Goal: Task Accomplishment & Management: Use online tool/utility

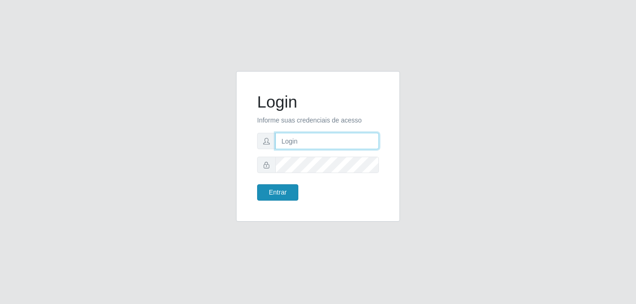
type input "[PERSON_NAME]"
click at [288, 193] on button "Entrar" at bounding box center [277, 192] width 41 height 16
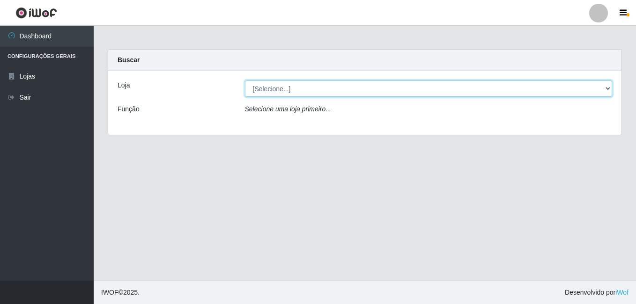
click at [607, 87] on select "[Selecione...] [PERSON_NAME]" at bounding box center [429, 89] width 368 height 16
select select "230"
click at [245, 81] on select "[Selecione...] [PERSON_NAME]" at bounding box center [429, 89] width 368 height 16
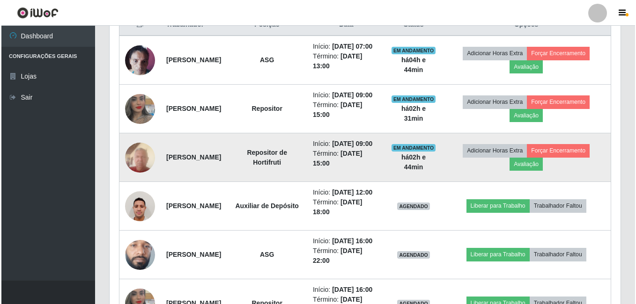
scroll to position [421, 0]
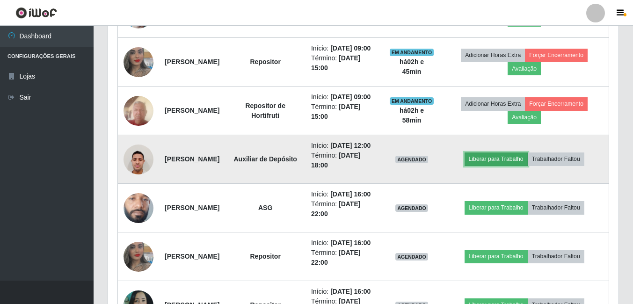
click at [507, 166] on button "Liberar para Trabalho" at bounding box center [496, 159] width 63 height 13
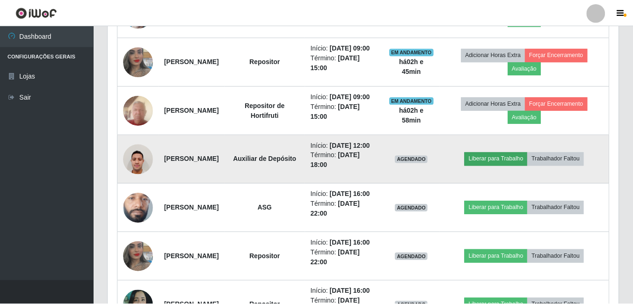
scroll to position [194, 506]
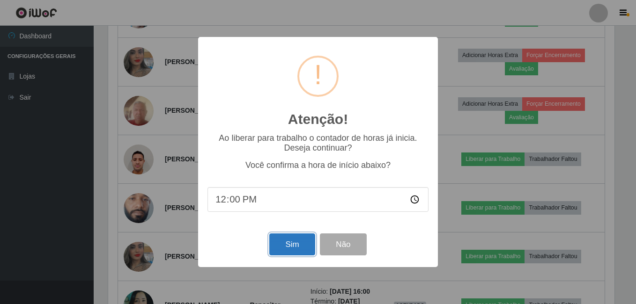
click at [277, 245] on button "Sim" at bounding box center [291, 245] width 45 height 22
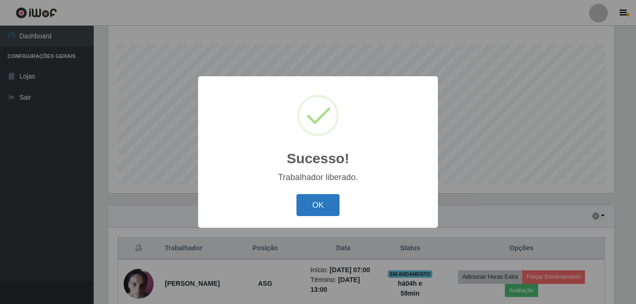
click at [302, 203] on button "OK" at bounding box center [318, 205] width 44 height 22
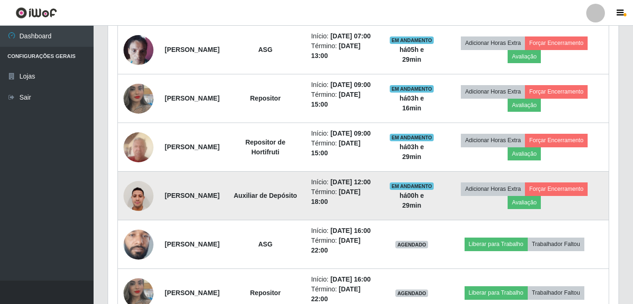
scroll to position [338, 0]
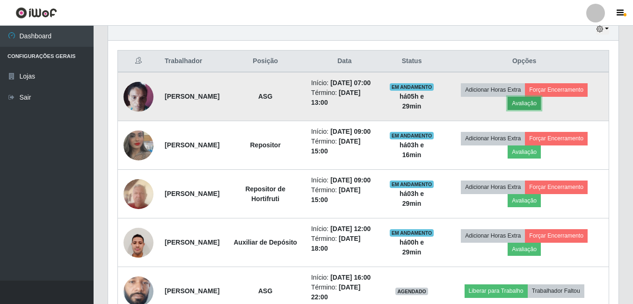
click at [541, 110] on button "Avaliação" at bounding box center [524, 103] width 33 height 13
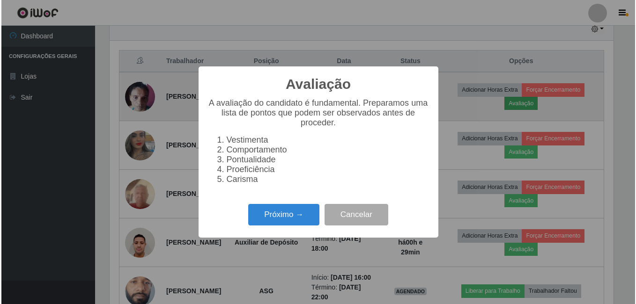
scroll to position [194, 506]
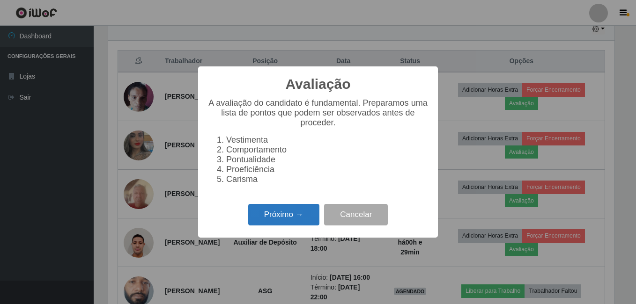
click at [297, 219] on button "Próximo →" at bounding box center [283, 215] width 71 height 22
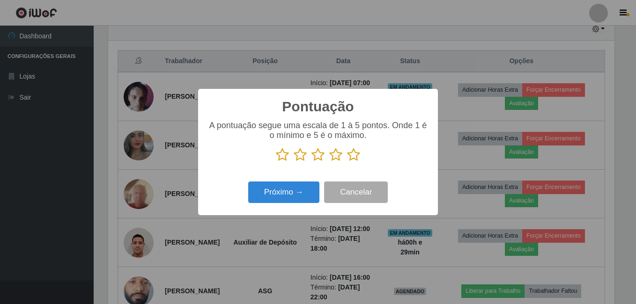
scroll to position [468007, 467695]
click at [353, 157] on icon at bounding box center [353, 155] width 13 height 14
click at [347, 162] on input "radio" at bounding box center [347, 162] width 0 height 0
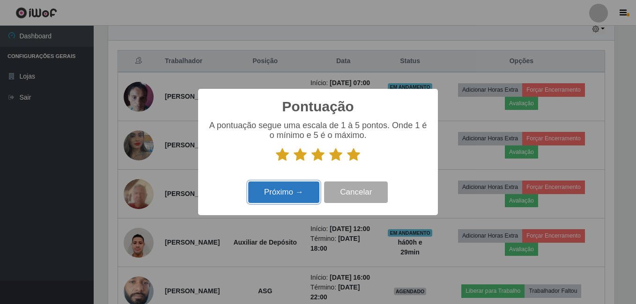
click at [292, 191] on button "Próximo →" at bounding box center [283, 193] width 71 height 22
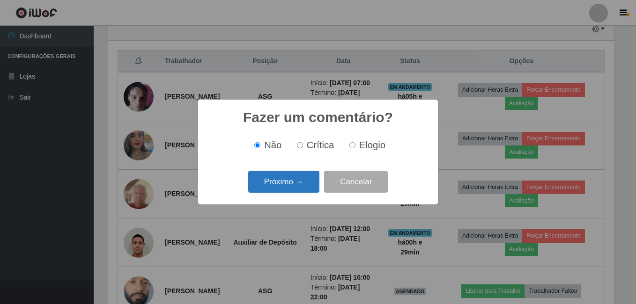
click at [298, 183] on button "Próximo →" at bounding box center [283, 182] width 71 height 22
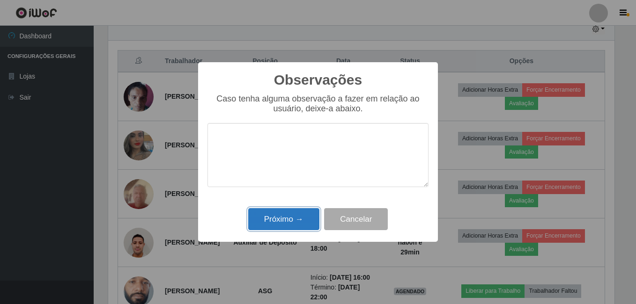
click at [294, 215] on button "Próximo →" at bounding box center [283, 219] width 71 height 22
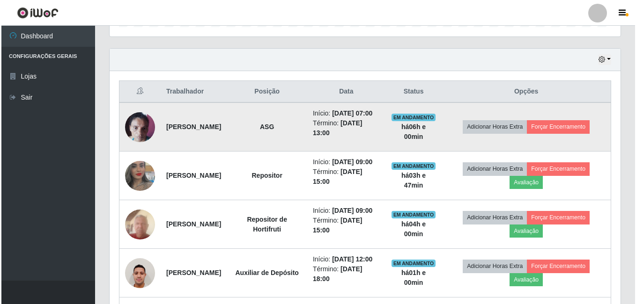
scroll to position [291, 0]
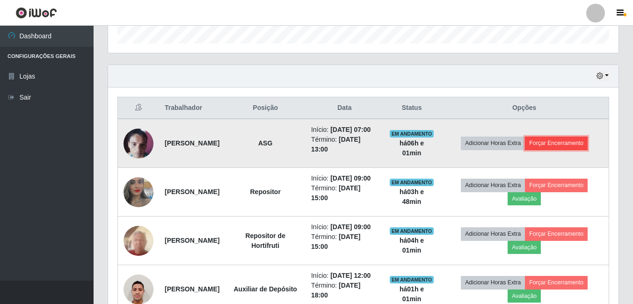
click at [563, 148] on button "Forçar Encerramento" at bounding box center [556, 143] width 63 height 13
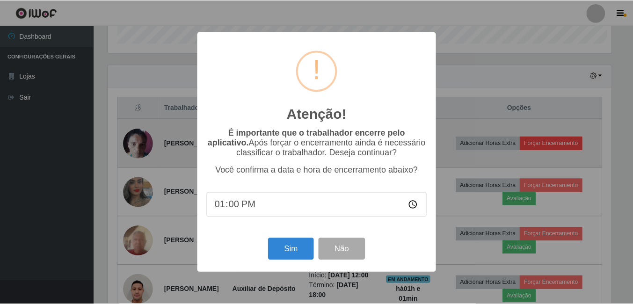
scroll to position [194, 506]
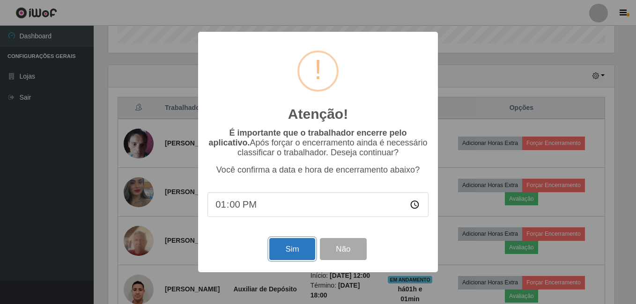
click at [305, 256] on button "Sim" at bounding box center [291, 249] width 45 height 22
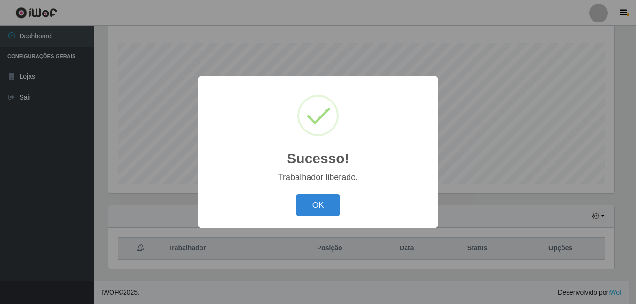
click at [296, 194] on button "OK" at bounding box center [318, 205] width 44 height 22
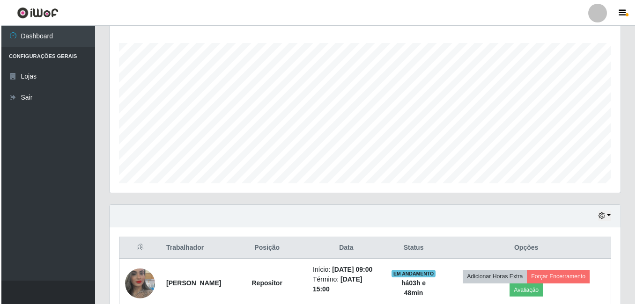
scroll to position [244, 0]
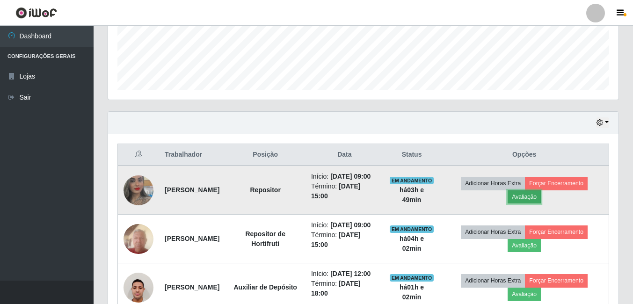
click at [538, 204] on button "Avaliação" at bounding box center [524, 197] width 33 height 13
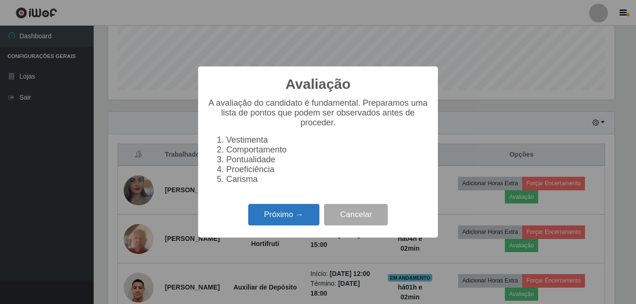
click at [285, 215] on button "Próximo →" at bounding box center [283, 215] width 71 height 22
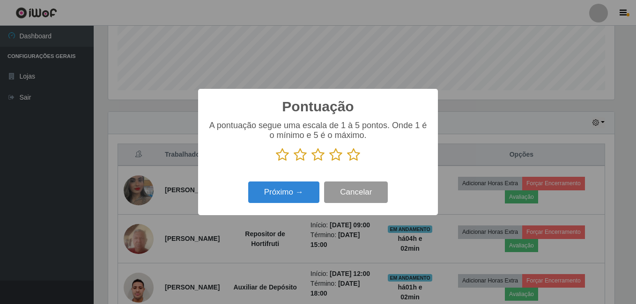
scroll to position [468007, 467695]
click at [352, 158] on icon at bounding box center [353, 155] width 13 height 14
click at [347, 162] on input "radio" at bounding box center [347, 162] width 0 height 0
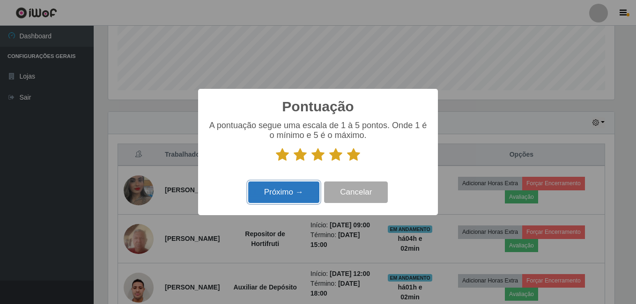
click at [300, 193] on button "Próximo →" at bounding box center [283, 193] width 71 height 22
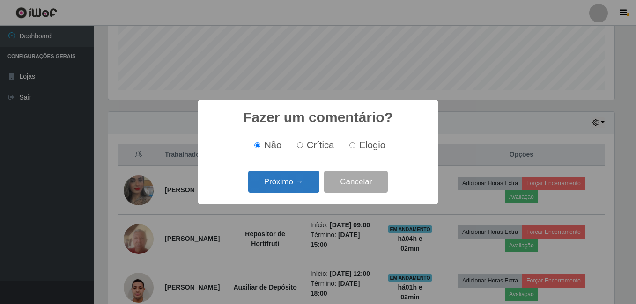
click at [297, 181] on button "Próximo →" at bounding box center [283, 182] width 71 height 22
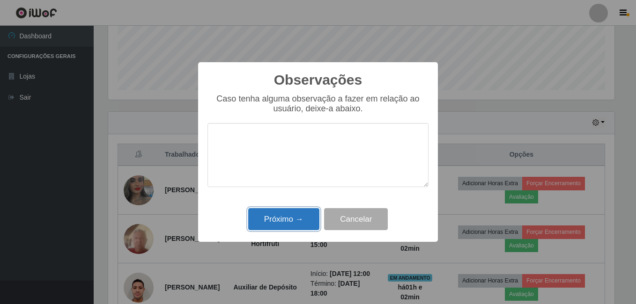
click at [293, 219] on button "Próximo →" at bounding box center [283, 219] width 71 height 22
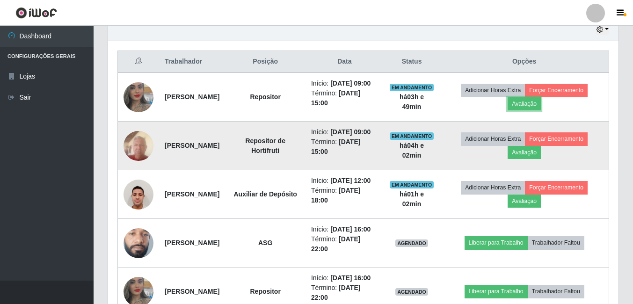
scroll to position [338, 0]
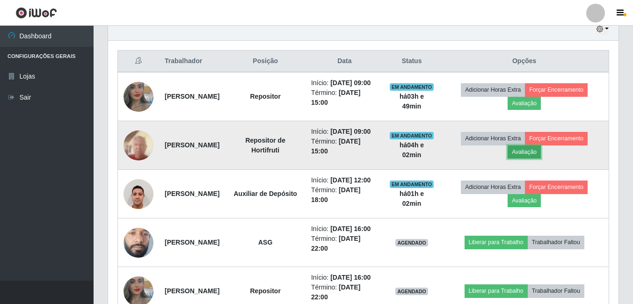
click at [536, 159] on button "Avaliação" at bounding box center [524, 152] width 33 height 13
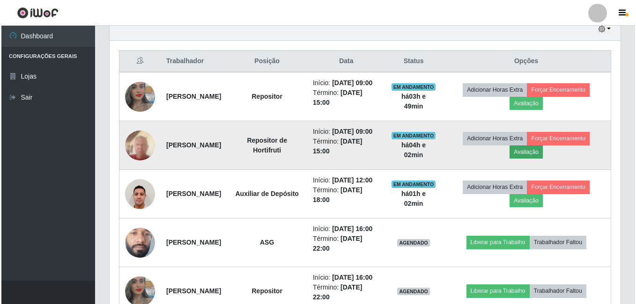
scroll to position [194, 506]
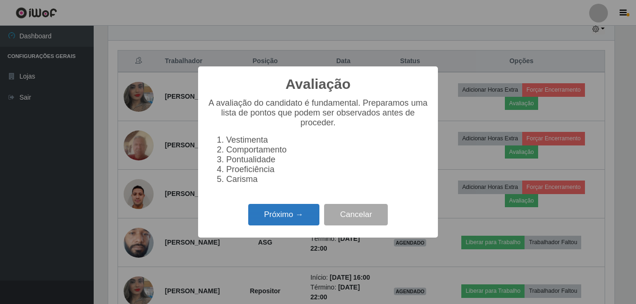
click at [309, 225] on button "Próximo →" at bounding box center [283, 215] width 71 height 22
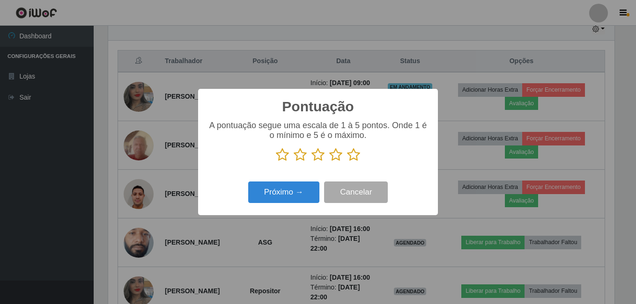
click at [352, 157] on icon at bounding box center [353, 155] width 13 height 14
click at [347, 162] on input "radio" at bounding box center [347, 162] width 0 height 0
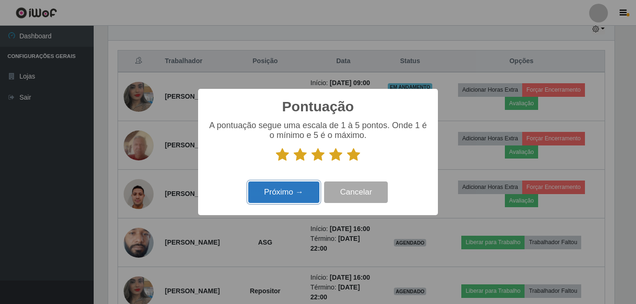
click at [292, 183] on button "Próximo →" at bounding box center [283, 193] width 71 height 22
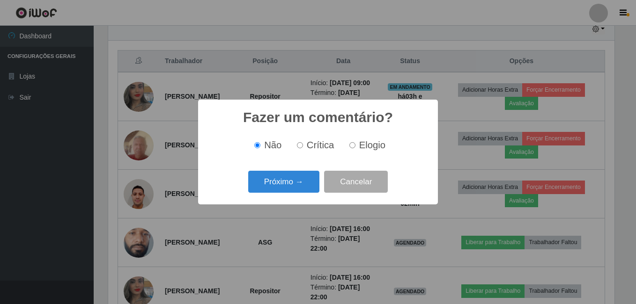
click at [288, 187] on button "Próximo →" at bounding box center [283, 182] width 71 height 22
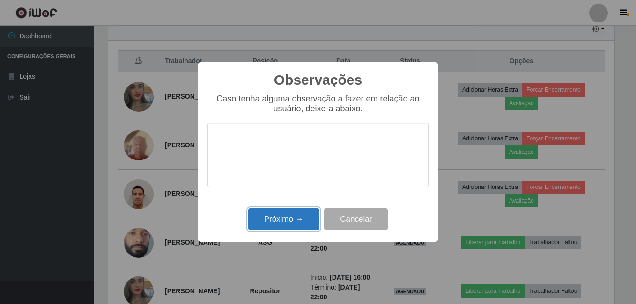
click at [289, 216] on button "Próximo →" at bounding box center [283, 219] width 71 height 22
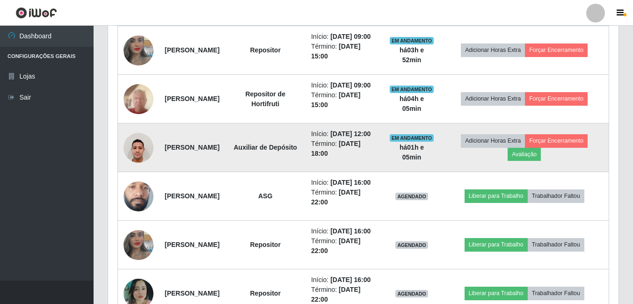
scroll to position [385, 0]
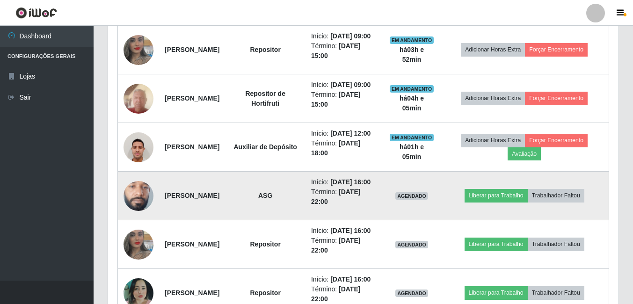
click at [133, 229] on img at bounding box center [139, 195] width 30 height 66
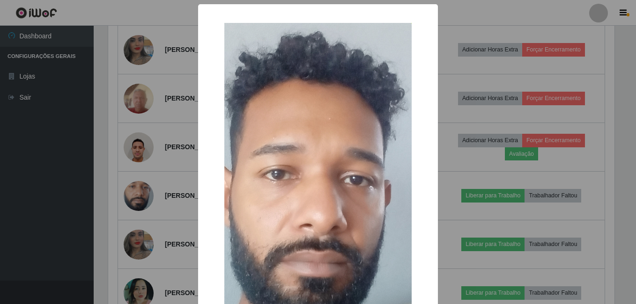
click at [118, 235] on div "× OK Cancel" at bounding box center [318, 152] width 636 height 304
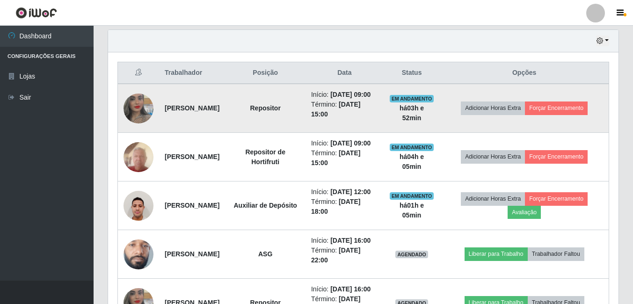
scroll to position [256, 0]
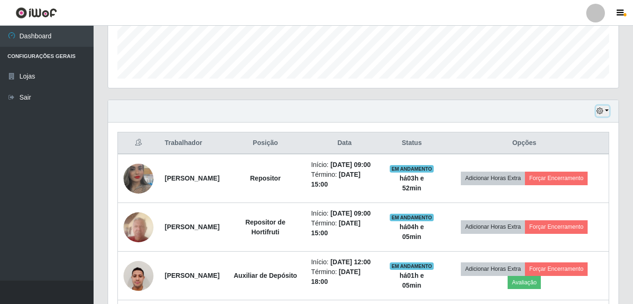
click at [606, 110] on button "button" at bounding box center [602, 111] width 13 height 11
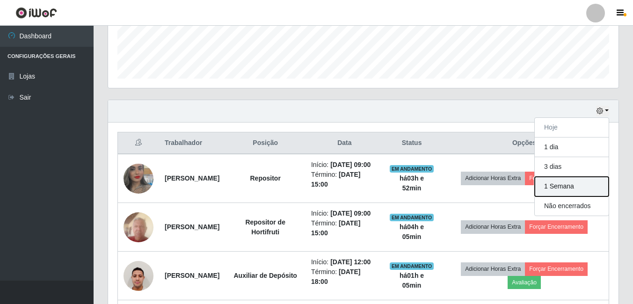
click at [574, 188] on button "1 Semana" at bounding box center [572, 187] width 74 height 20
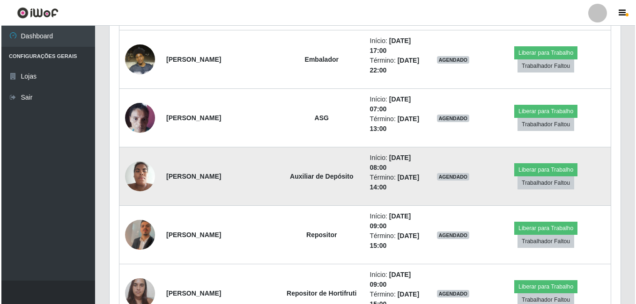
scroll to position [1099, 0]
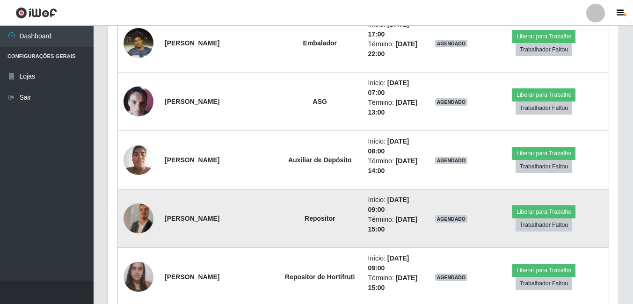
click at [138, 227] on img at bounding box center [139, 218] width 30 height 53
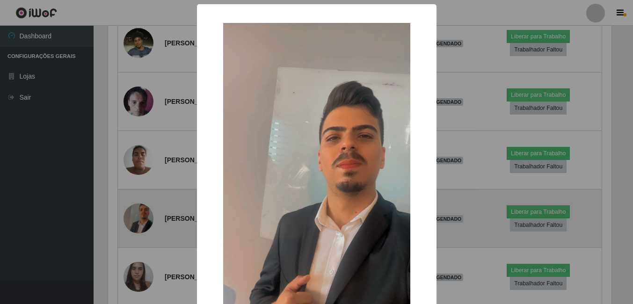
scroll to position [194, 506]
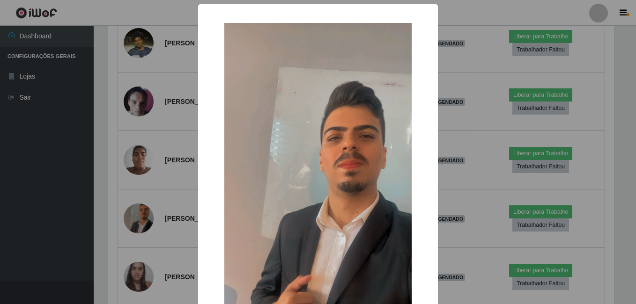
click at [122, 232] on div "× OK Cancel" at bounding box center [318, 152] width 636 height 304
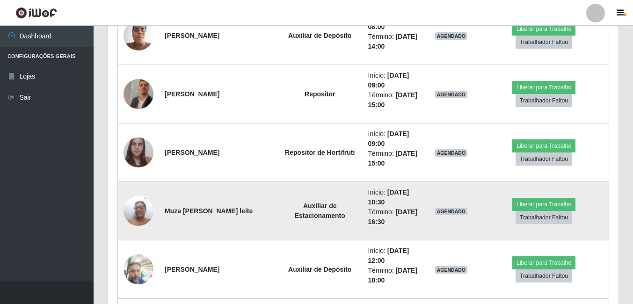
scroll to position [1239, 0]
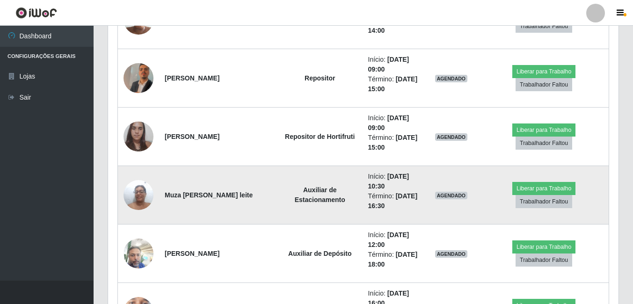
click at [131, 199] on img at bounding box center [139, 195] width 30 height 40
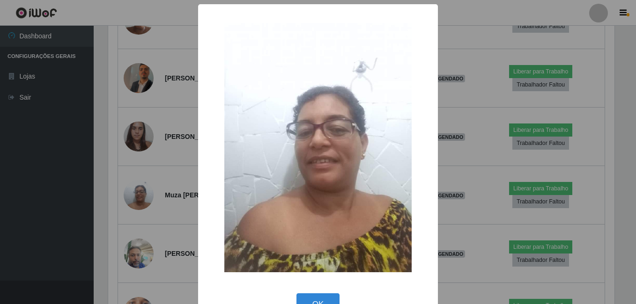
click at [118, 207] on div "× OK Cancel" at bounding box center [318, 152] width 636 height 304
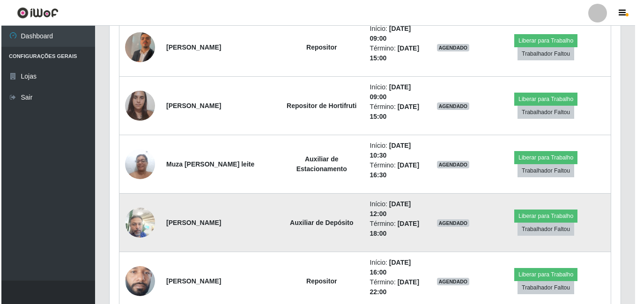
scroll to position [1286, 0]
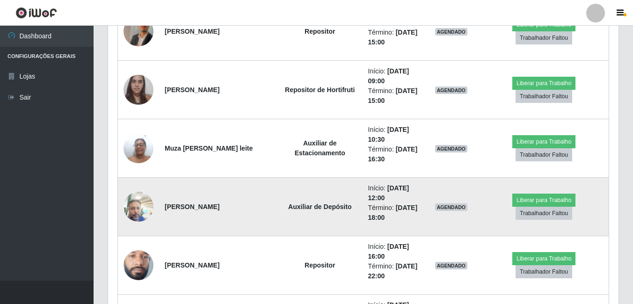
click at [144, 213] on img at bounding box center [139, 207] width 30 height 40
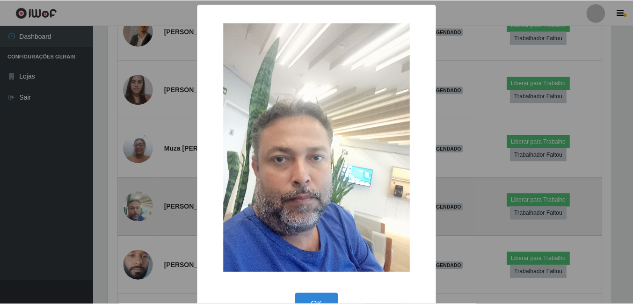
scroll to position [194, 506]
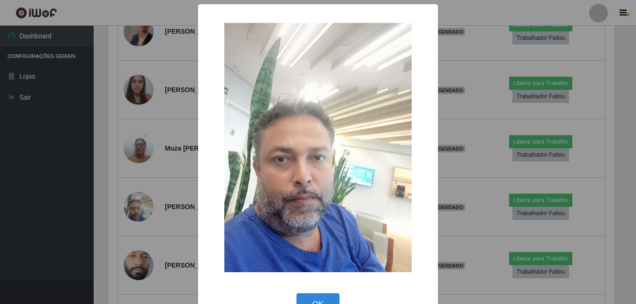
click at [115, 216] on div "× OK Cancel" at bounding box center [318, 152] width 636 height 304
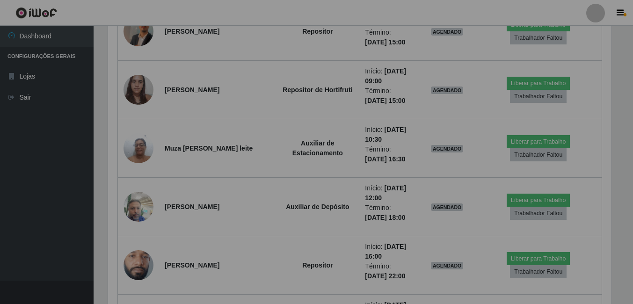
scroll to position [194, 511]
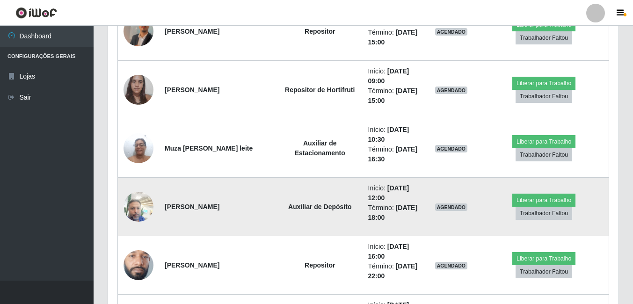
click at [135, 207] on img at bounding box center [139, 207] width 30 height 40
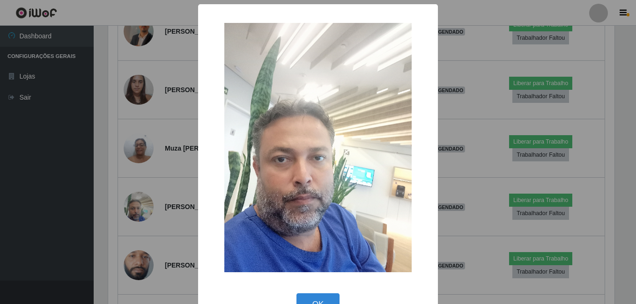
click at [128, 206] on div "× OK Cancel" at bounding box center [318, 152] width 636 height 304
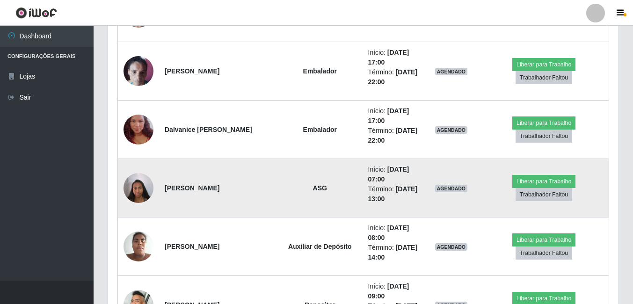
scroll to position [1895, 0]
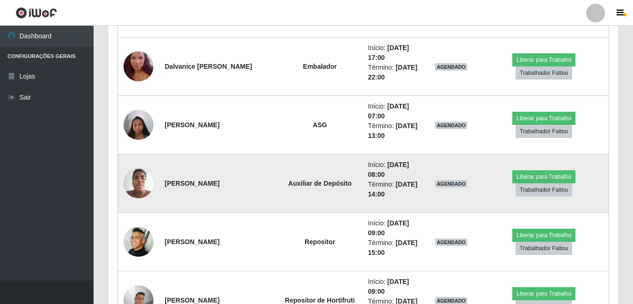
click at [144, 188] on img at bounding box center [139, 183] width 30 height 40
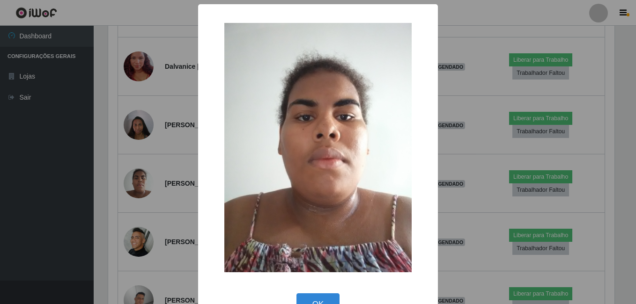
click at [116, 210] on div "× OK Cancel" at bounding box center [318, 152] width 636 height 304
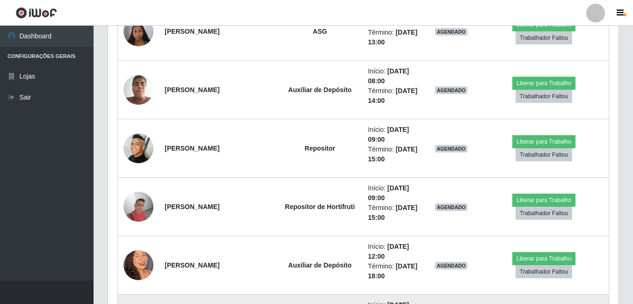
scroll to position [2082, 0]
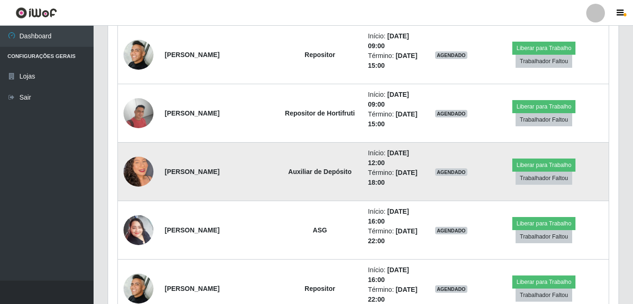
click at [147, 175] on img at bounding box center [139, 171] width 30 height 53
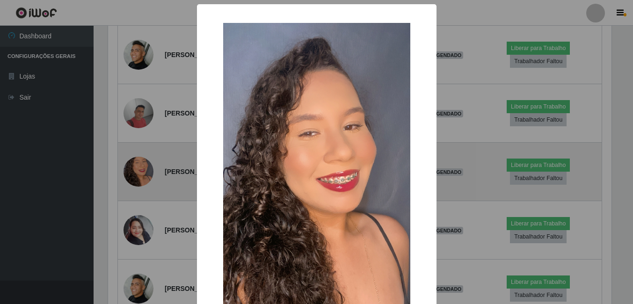
scroll to position [194, 506]
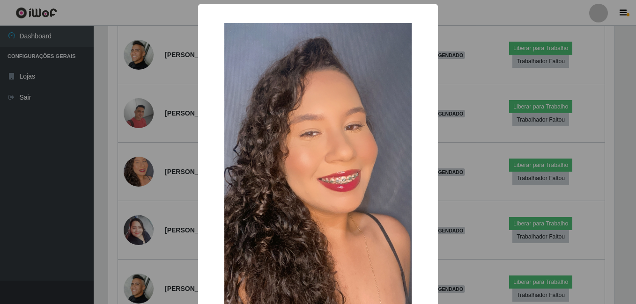
click at [110, 199] on div "× OK Cancel" at bounding box center [318, 152] width 636 height 304
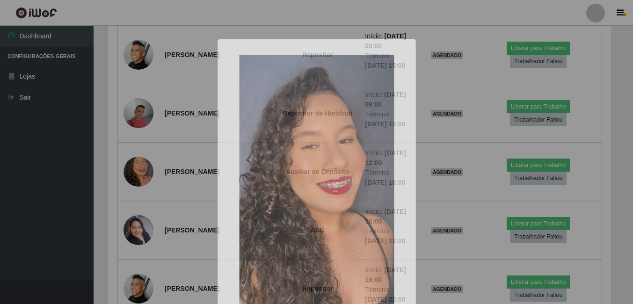
scroll to position [194, 511]
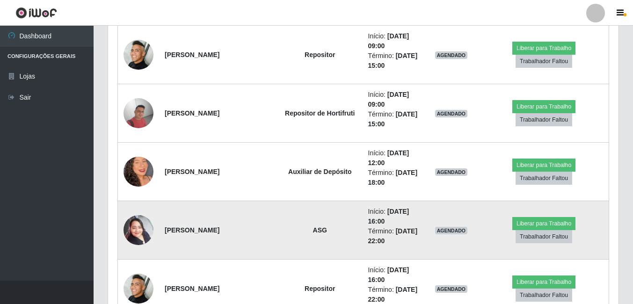
click at [146, 230] on img at bounding box center [139, 230] width 30 height 40
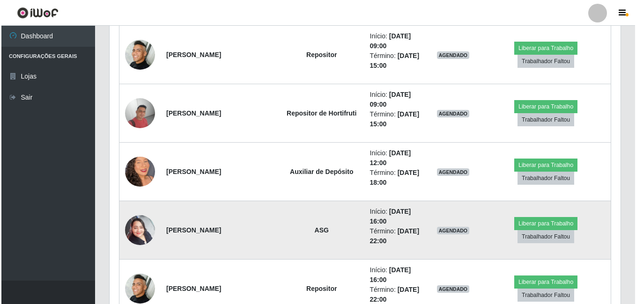
scroll to position [194, 506]
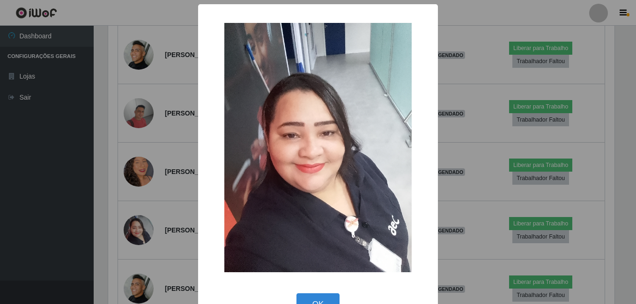
click at [94, 207] on div "× OK Cancel" at bounding box center [318, 152] width 636 height 304
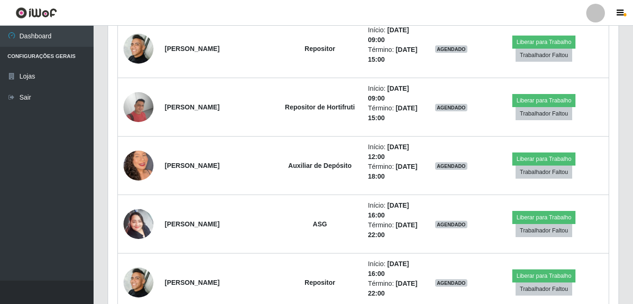
scroll to position [0, 0]
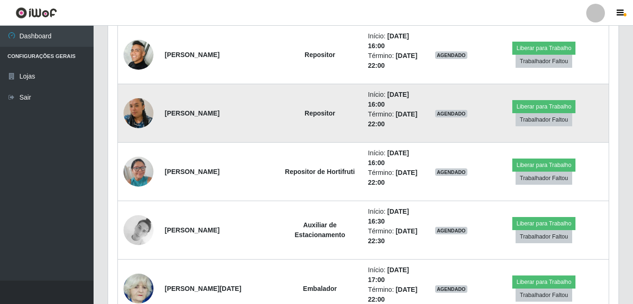
click at [146, 120] on img at bounding box center [139, 113] width 30 height 53
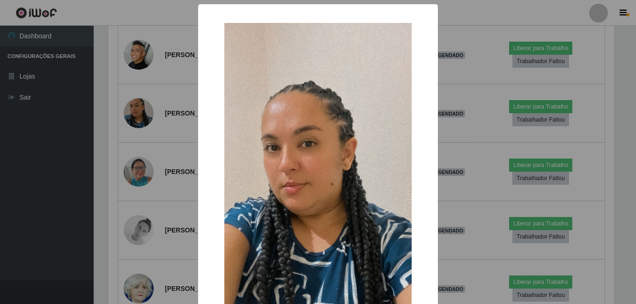
click at [114, 160] on div "× OK Cancel" at bounding box center [318, 152] width 636 height 304
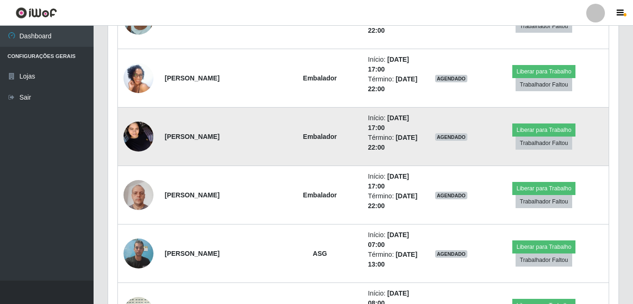
click at [149, 139] on img at bounding box center [139, 137] width 30 height 40
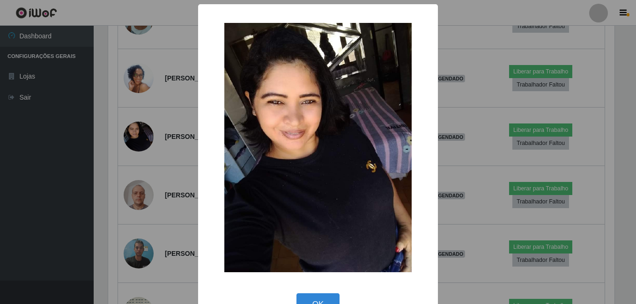
click at [113, 161] on div "× OK Cancel" at bounding box center [318, 152] width 636 height 304
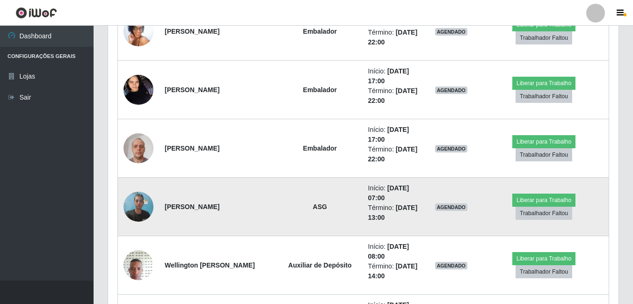
click at [146, 208] on img at bounding box center [139, 207] width 30 height 40
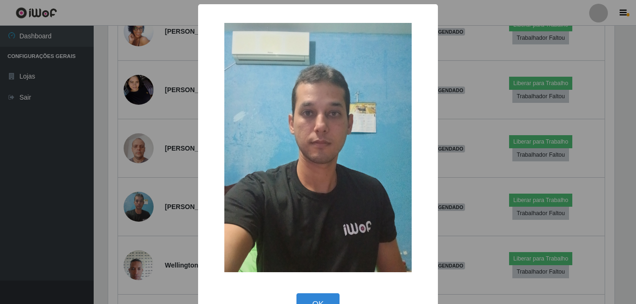
click at [130, 188] on div "× OK Cancel" at bounding box center [318, 152] width 636 height 304
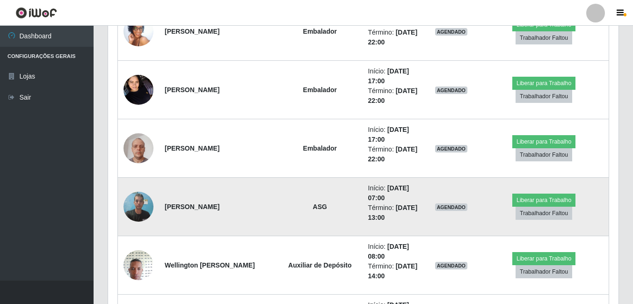
click at [136, 209] on img at bounding box center [139, 207] width 30 height 40
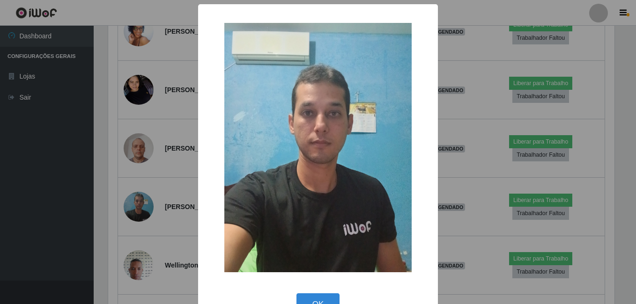
click at [146, 181] on div "× OK Cancel" at bounding box center [318, 152] width 636 height 304
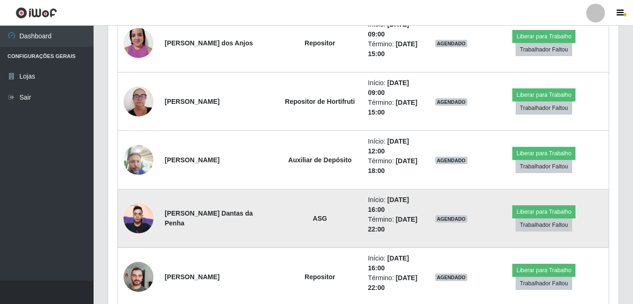
click at [132, 224] on img at bounding box center [139, 219] width 30 height 40
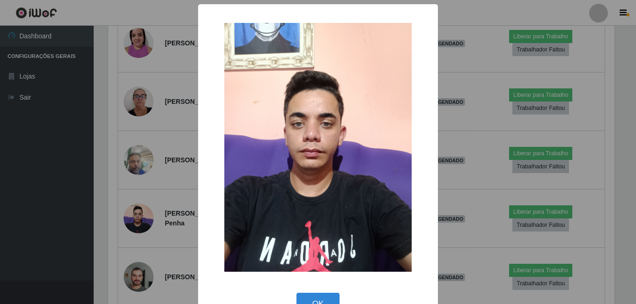
click at [113, 209] on div "× OK Cancel" at bounding box center [318, 152] width 636 height 304
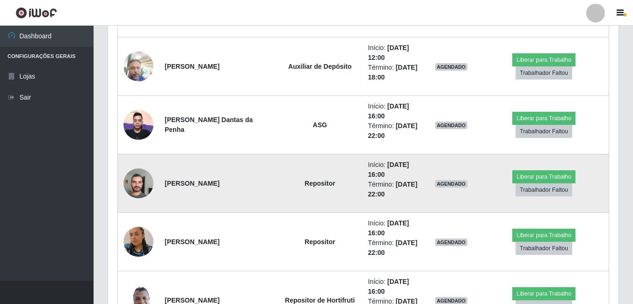
click at [147, 183] on img at bounding box center [139, 183] width 30 height 40
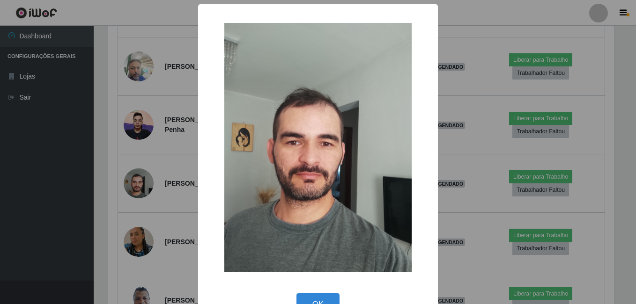
click at [123, 173] on div "× OK Cancel" at bounding box center [318, 152] width 636 height 304
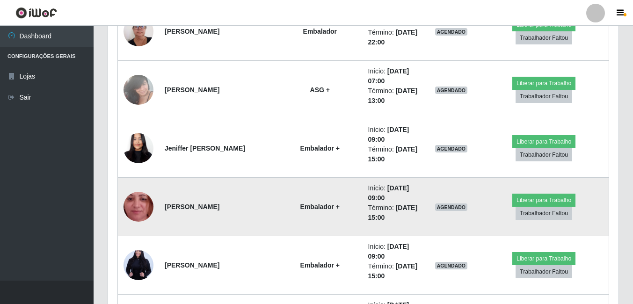
click at [132, 210] on img at bounding box center [139, 207] width 30 height 66
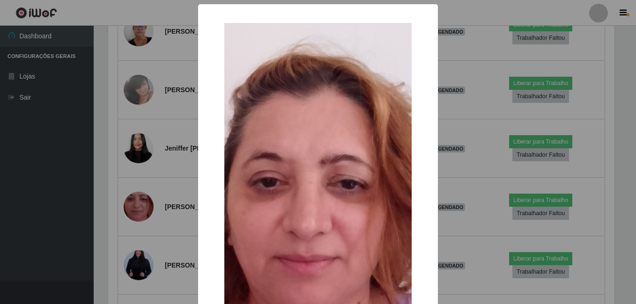
click at [108, 215] on div "× OK Cancel" at bounding box center [318, 152] width 636 height 304
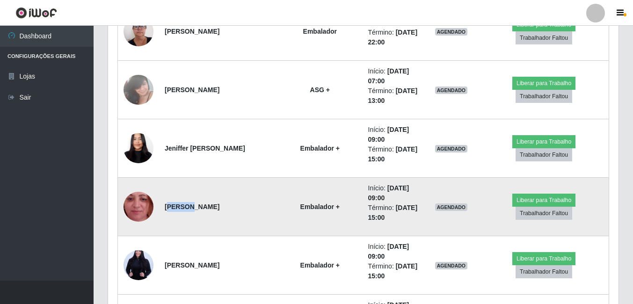
drag, startPoint x: 167, startPoint y: 207, endPoint x: 189, endPoint y: 206, distance: 21.6
click at [189, 206] on strong "[PERSON_NAME]" at bounding box center [192, 206] width 55 height 7
drag, startPoint x: 189, startPoint y: 206, endPoint x: 194, endPoint y: 215, distance: 11.3
click at [194, 215] on td "[PERSON_NAME]" at bounding box center [218, 207] width 118 height 59
click at [139, 207] on img at bounding box center [139, 207] width 30 height 66
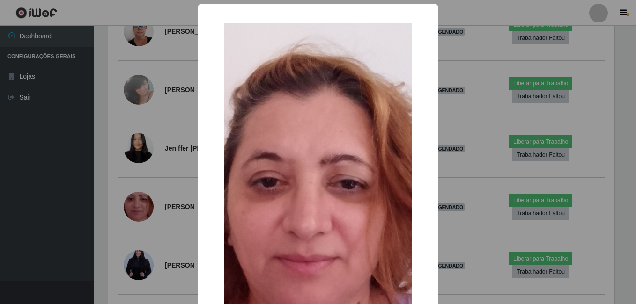
click at [105, 200] on div "× OK Cancel" at bounding box center [318, 152] width 636 height 304
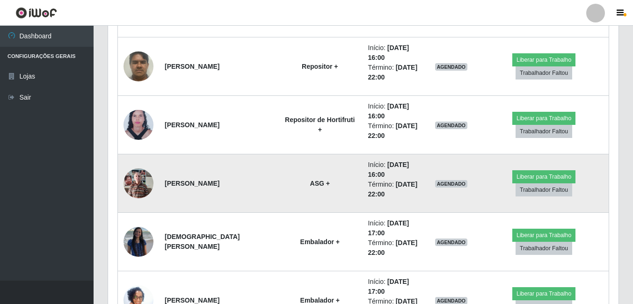
click at [139, 191] on img at bounding box center [139, 183] width 30 height 40
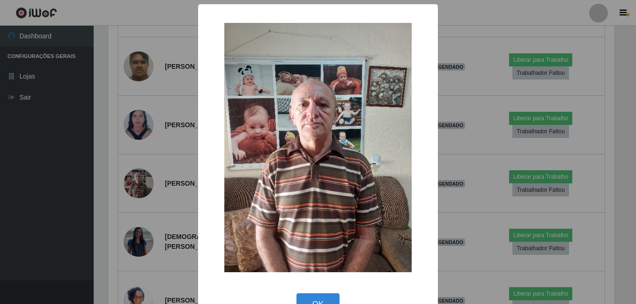
click at [130, 196] on div "× OK Cancel" at bounding box center [318, 152] width 636 height 304
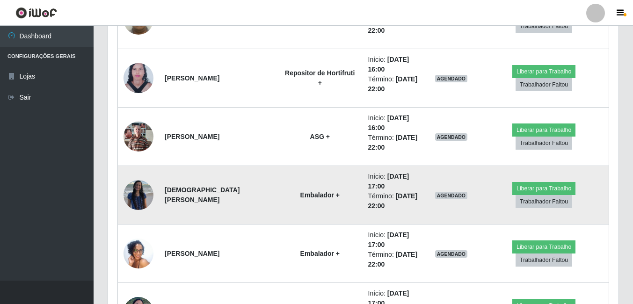
click at [133, 203] on img at bounding box center [139, 195] width 30 height 30
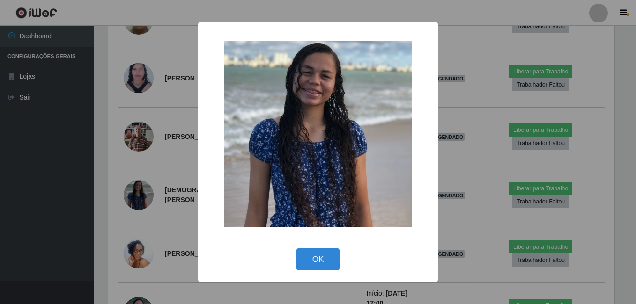
click at [105, 194] on div "× OK Cancel" at bounding box center [318, 152] width 636 height 304
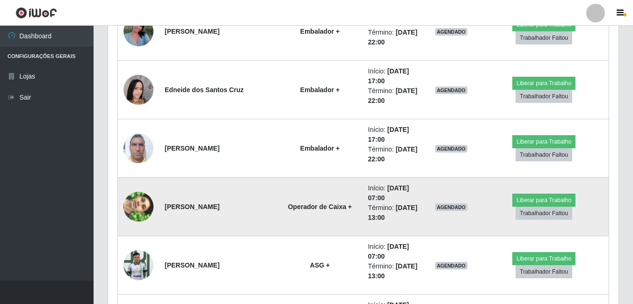
click at [134, 213] on img at bounding box center [139, 206] width 30 height 53
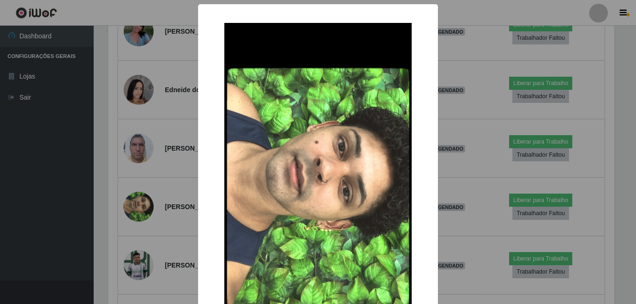
click at [129, 205] on div "× OK Cancel" at bounding box center [318, 152] width 636 height 304
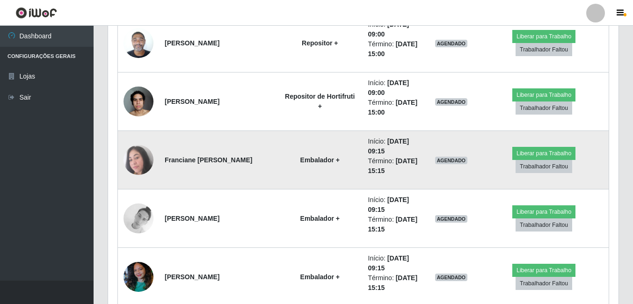
click at [146, 171] on img at bounding box center [139, 160] width 30 height 30
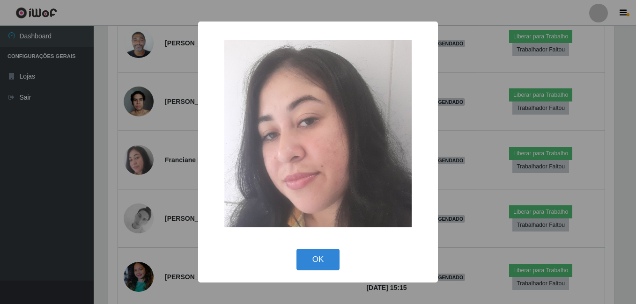
click at [116, 197] on div "× OK Cancel" at bounding box center [318, 152] width 636 height 304
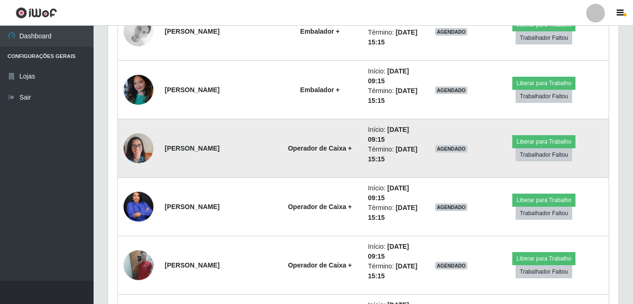
click at [137, 149] on img at bounding box center [139, 148] width 30 height 40
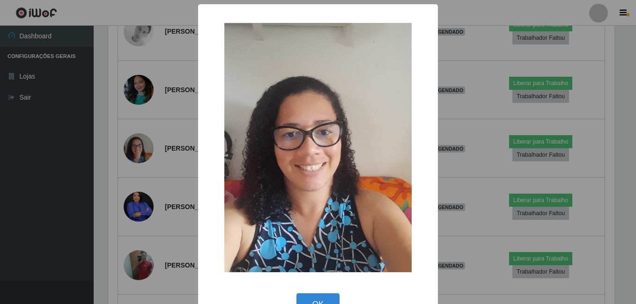
click at [97, 169] on div "× OK Cancel" at bounding box center [318, 152] width 636 height 304
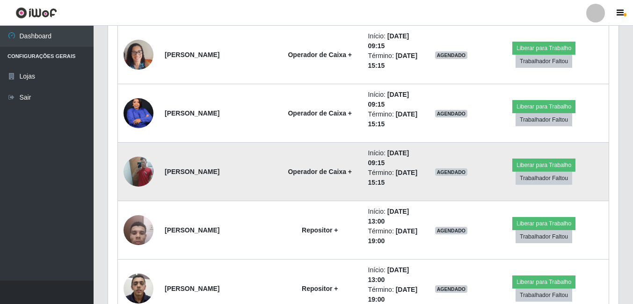
click at [145, 179] on img at bounding box center [139, 172] width 30 height 40
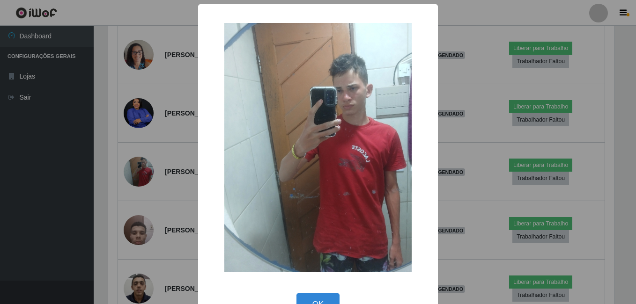
click at [127, 192] on div "× OK Cancel" at bounding box center [318, 152] width 636 height 304
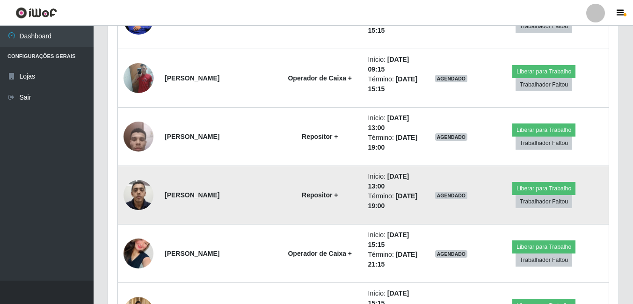
click at [129, 201] on img at bounding box center [139, 195] width 30 height 40
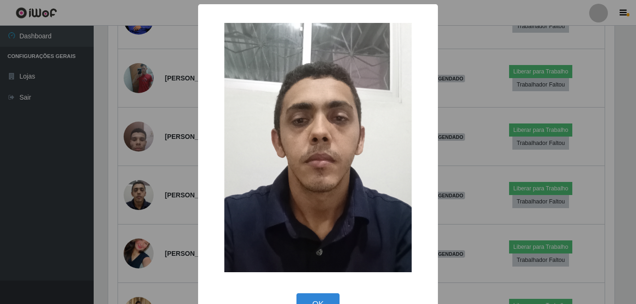
click at [105, 211] on div "× OK Cancel" at bounding box center [318, 152] width 636 height 304
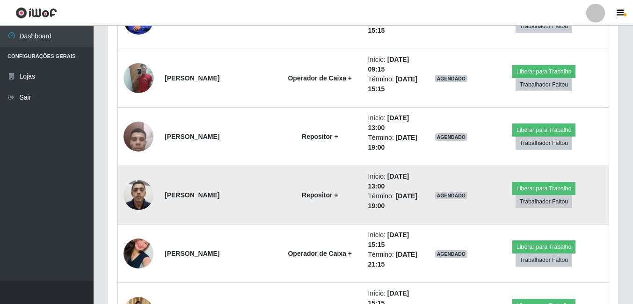
click at [144, 192] on img at bounding box center [139, 195] width 30 height 40
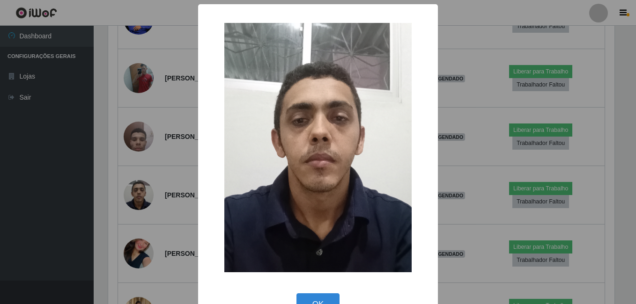
click at [106, 203] on div "× OK Cancel" at bounding box center [318, 152] width 636 height 304
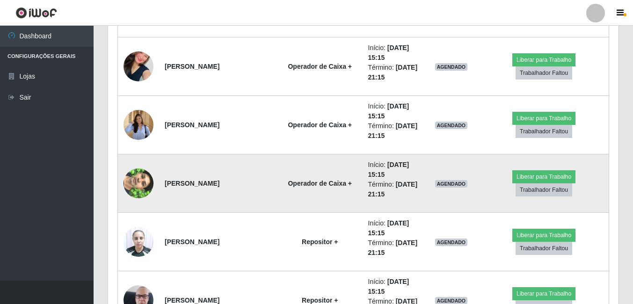
click at [130, 178] on img at bounding box center [139, 183] width 30 height 53
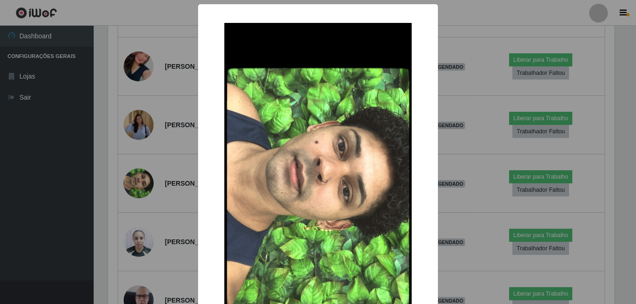
click at [99, 199] on div "× OK Cancel" at bounding box center [318, 152] width 636 height 304
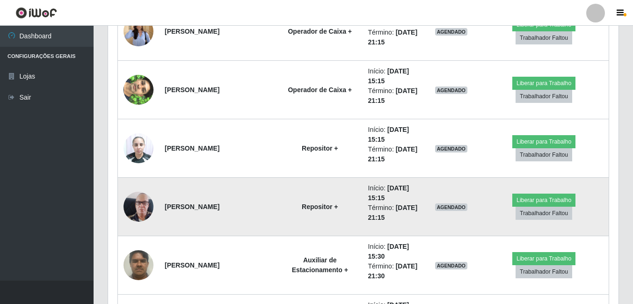
click at [130, 214] on img at bounding box center [139, 206] width 30 height 53
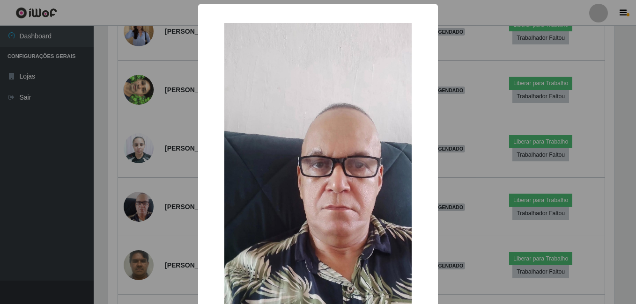
click at [116, 213] on div "× OK Cancel" at bounding box center [318, 152] width 636 height 304
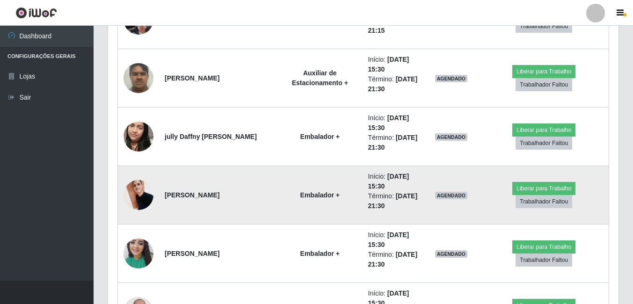
click at [141, 191] on img at bounding box center [139, 195] width 30 height 40
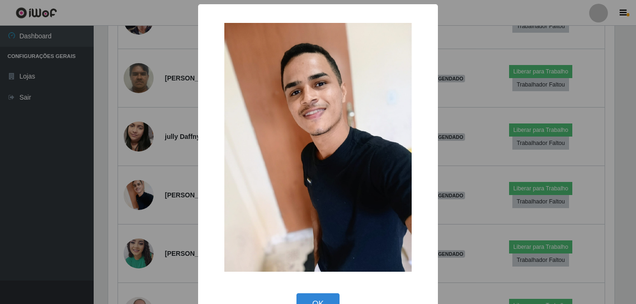
click at [110, 220] on div "× OK Cancel" at bounding box center [318, 152] width 636 height 304
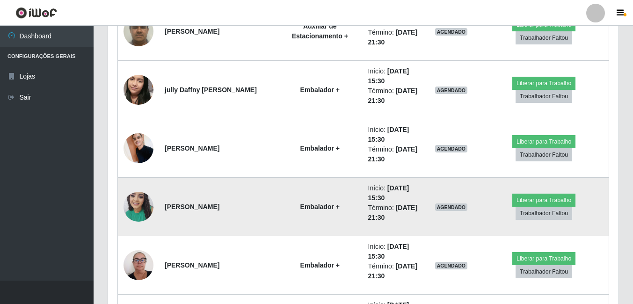
click at [143, 204] on img at bounding box center [139, 207] width 30 height 40
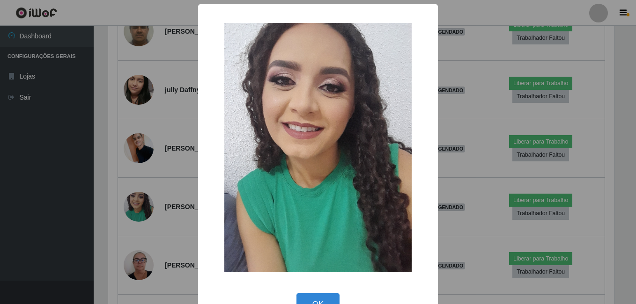
click at [133, 209] on div "× OK Cancel" at bounding box center [318, 152] width 636 height 304
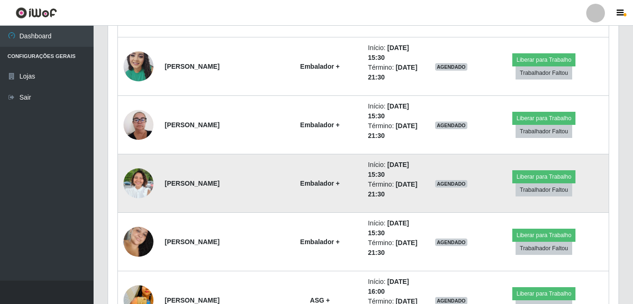
click at [144, 189] on img at bounding box center [139, 183] width 30 height 40
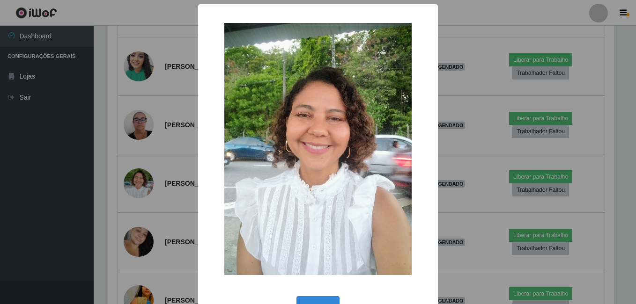
click at [131, 196] on div "× OK Cancel" at bounding box center [318, 152] width 636 height 304
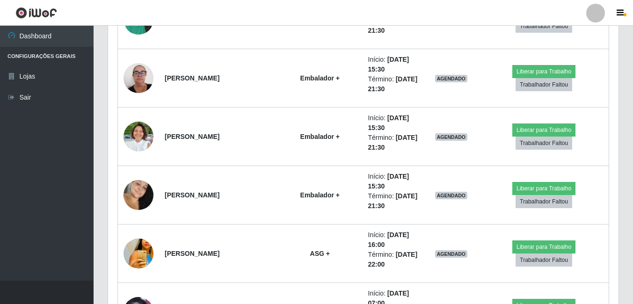
click at [131, 196] on img at bounding box center [139, 195] width 30 height 46
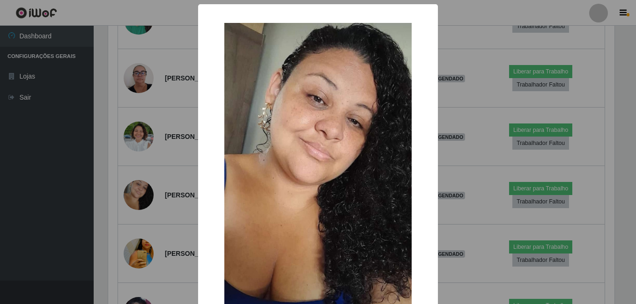
click at [115, 206] on div "× OK Cancel" at bounding box center [318, 152] width 636 height 304
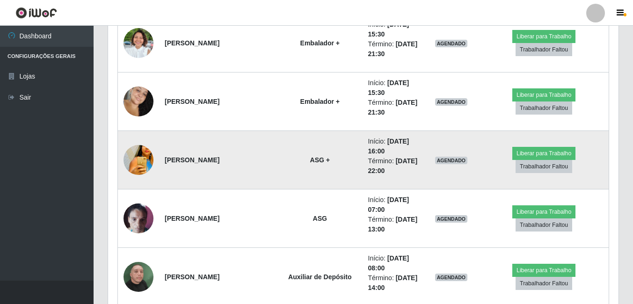
click at [135, 160] on img at bounding box center [139, 160] width 30 height 44
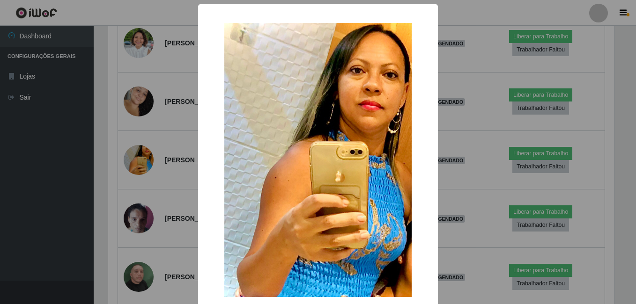
click at [123, 180] on div "× OK Cancel" at bounding box center [318, 152] width 636 height 304
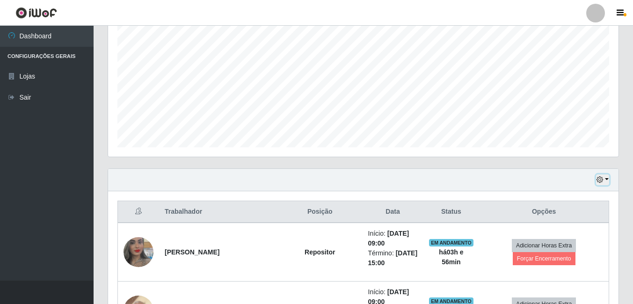
click at [602, 182] on icon "button" at bounding box center [600, 180] width 7 height 7
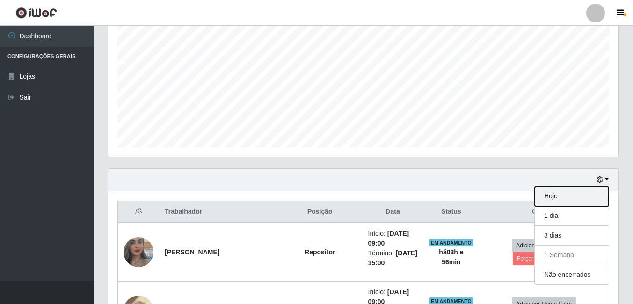
click at [560, 197] on button "Hoje" at bounding box center [572, 197] width 74 height 20
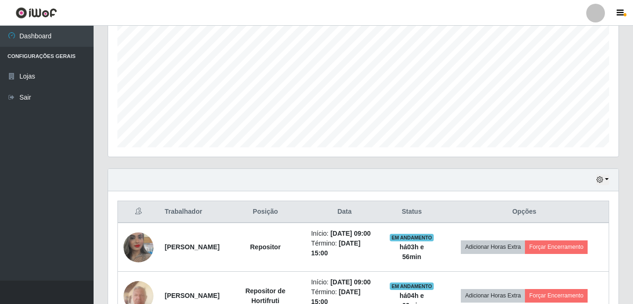
click at [339, 163] on div "Agendamentos Day Month 01/09 Agendamentos 73.88" at bounding box center [364, 65] width 526 height 206
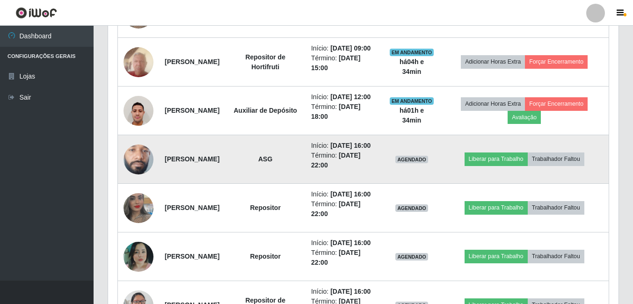
scroll to position [468, 0]
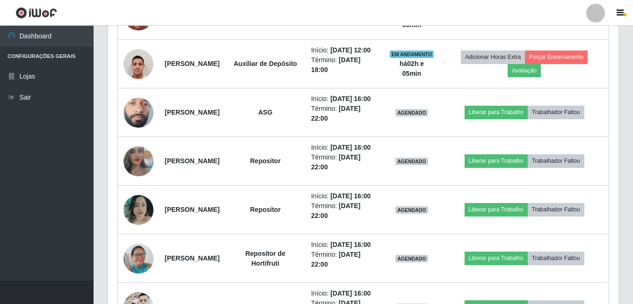
click at [632, 72] on div "Carregando... Buscar Recarregando em 28 segundos... Loja [Selecione...] Bemais …" at bounding box center [364, 89] width 540 height 1016
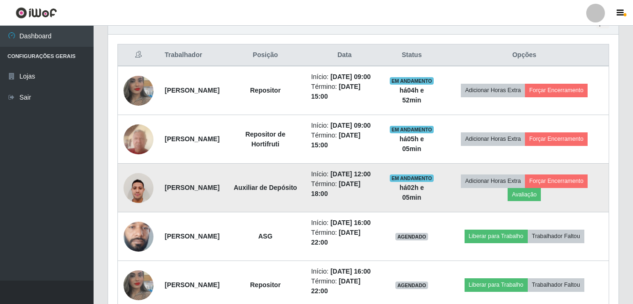
scroll to position [328, 0]
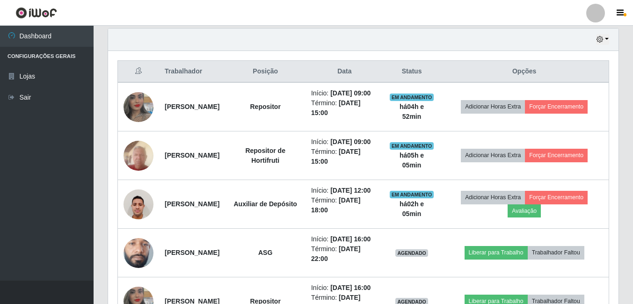
click at [142, 70] on th at bounding box center [139, 72] width 42 height 22
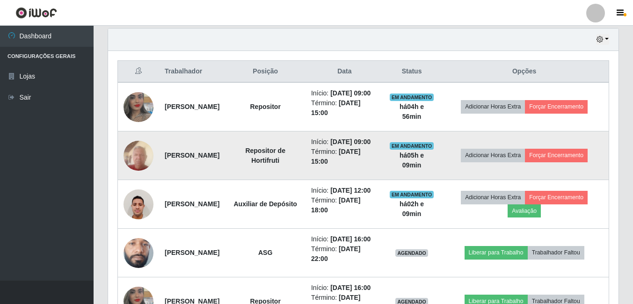
click at [225, 167] on td "[PERSON_NAME]" at bounding box center [192, 156] width 66 height 49
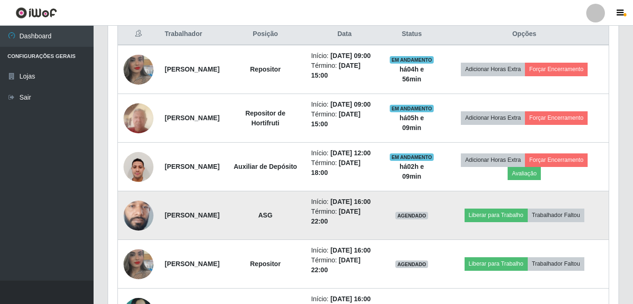
scroll to position [281, 0]
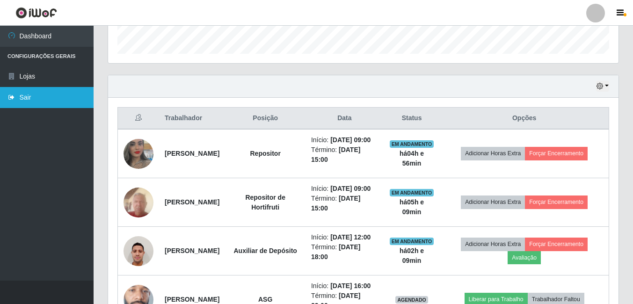
click at [37, 95] on link "Sair" at bounding box center [47, 97] width 94 height 21
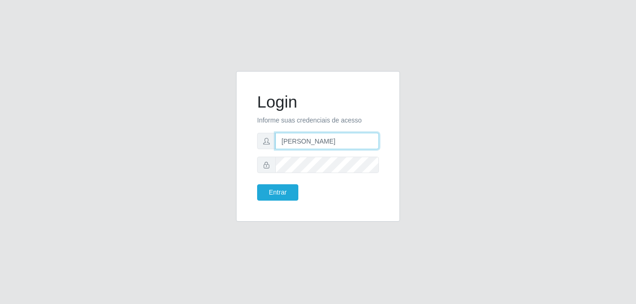
click at [311, 144] on input "[PERSON_NAME]" at bounding box center [326, 141] width 103 height 16
type input "[PERSON_NAME]"
